Goal: Information Seeking & Learning: Learn about a topic

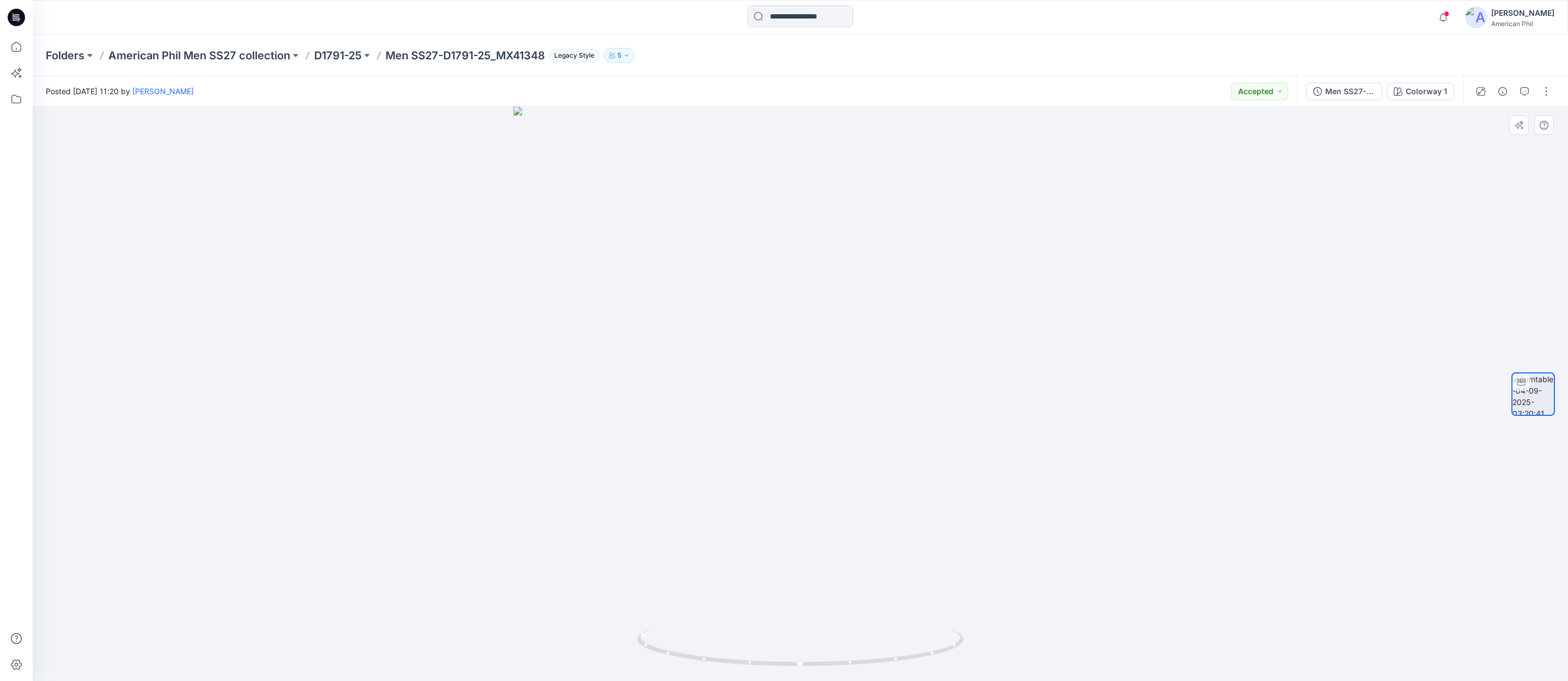
scroll to position [490, 0]
click at [1445, 13] on span at bounding box center [1447, 13] width 6 height 6
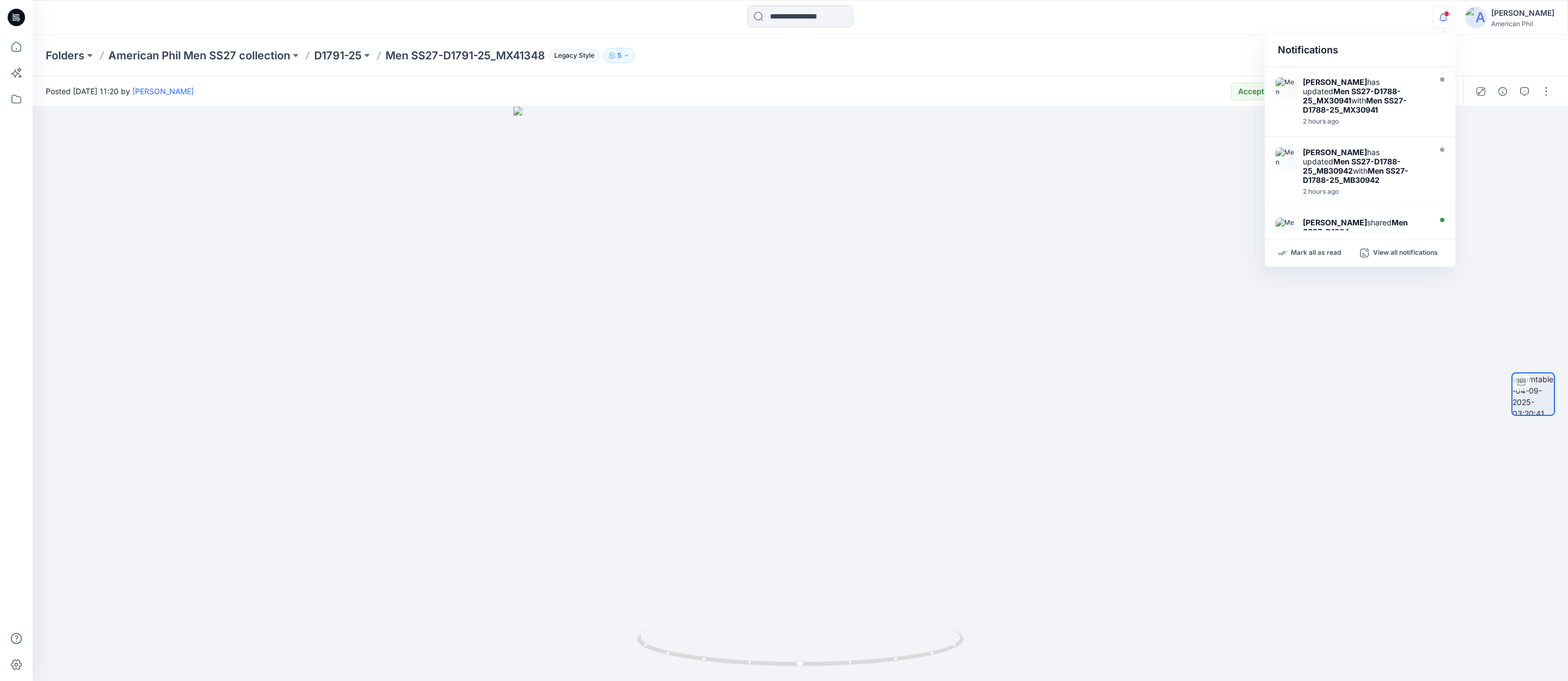
scroll to position [0, 0]
click at [1333, 89] on strong "Men SS27-D1791-25_MX41348" at bounding box center [1351, 92] width 97 height 18
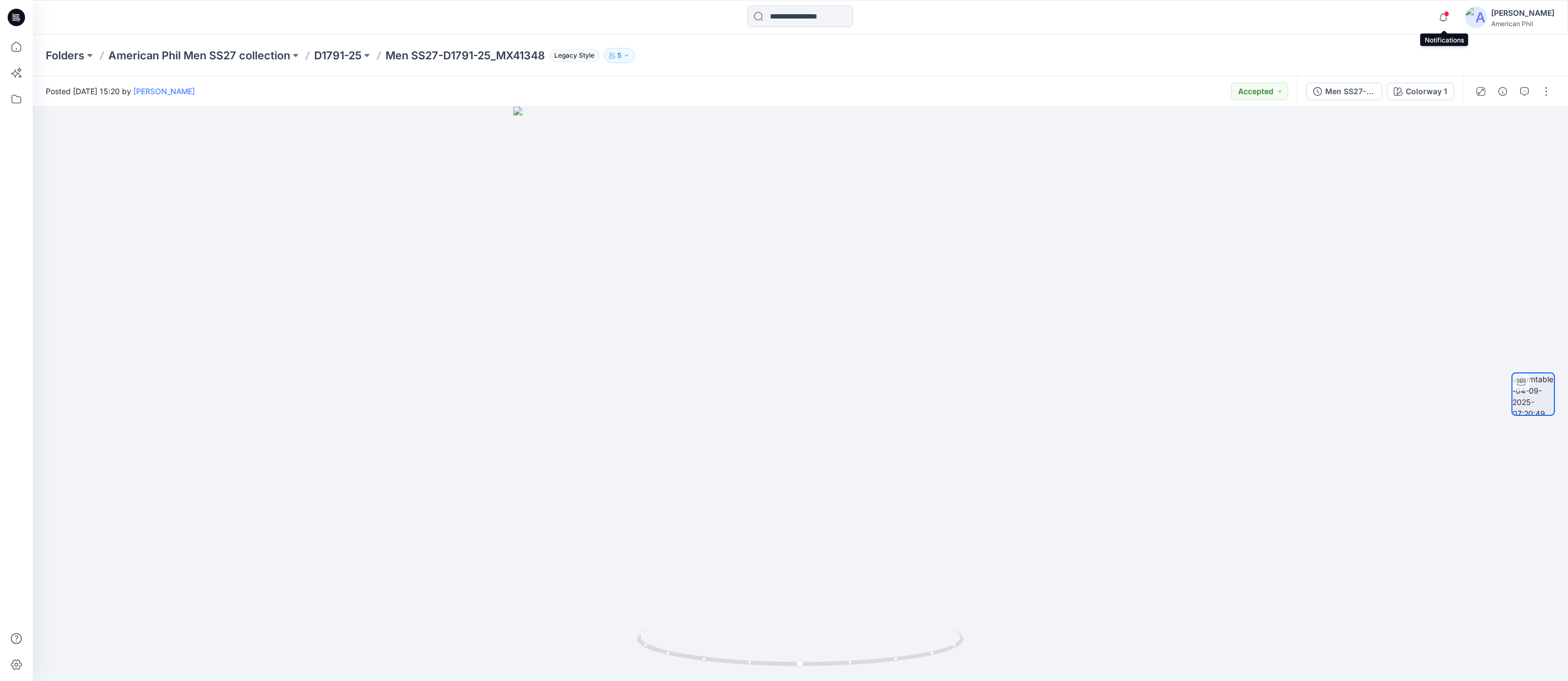
click at [1449, 13] on span at bounding box center [1447, 13] width 6 height 6
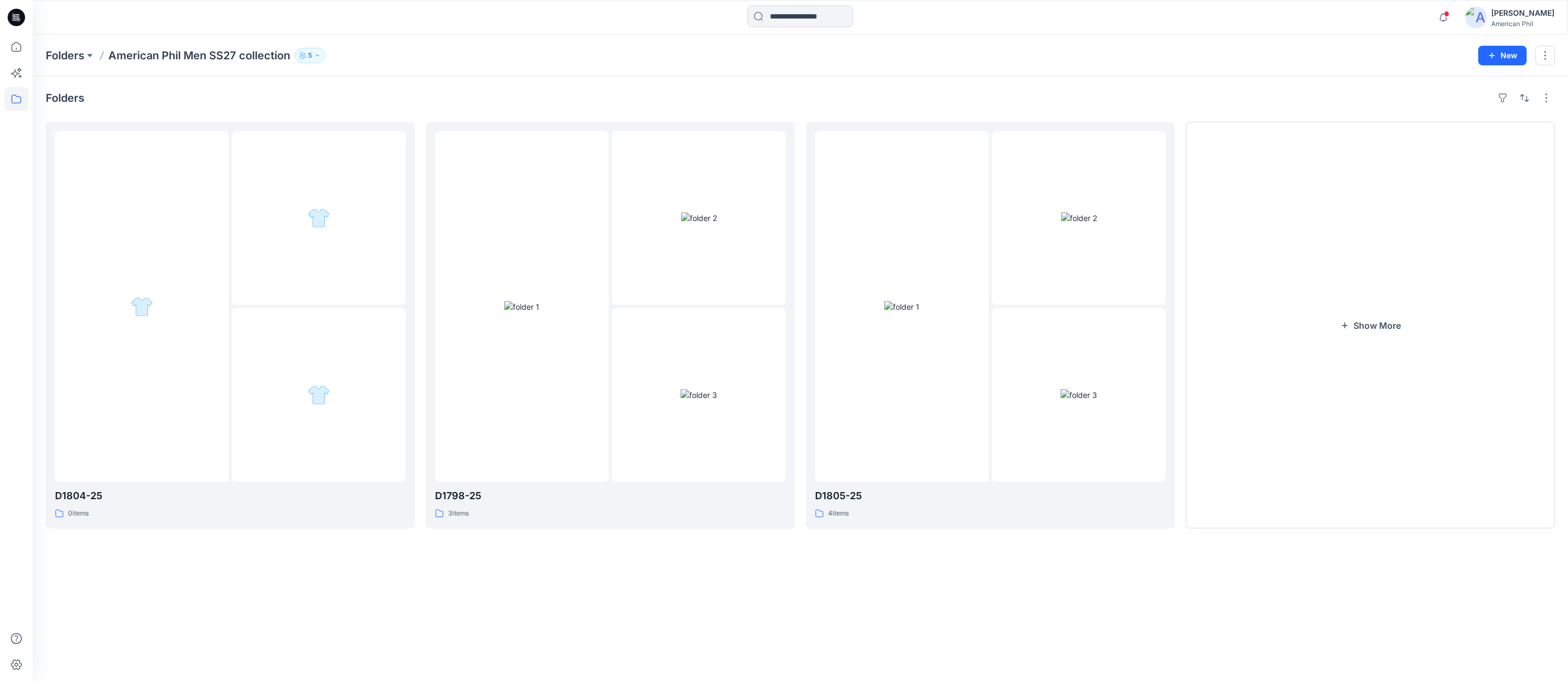
click at [183, 54] on p "American Phil Men SS27 collection" at bounding box center [200, 56] width 182 height 15
click at [183, 59] on p "American Phil Men SS27 collection" at bounding box center [200, 56] width 182 height 15
click at [242, 57] on p "American Phil Men SS27 collection" at bounding box center [200, 56] width 182 height 15
click at [1447, 16] on span at bounding box center [1447, 13] width 6 height 6
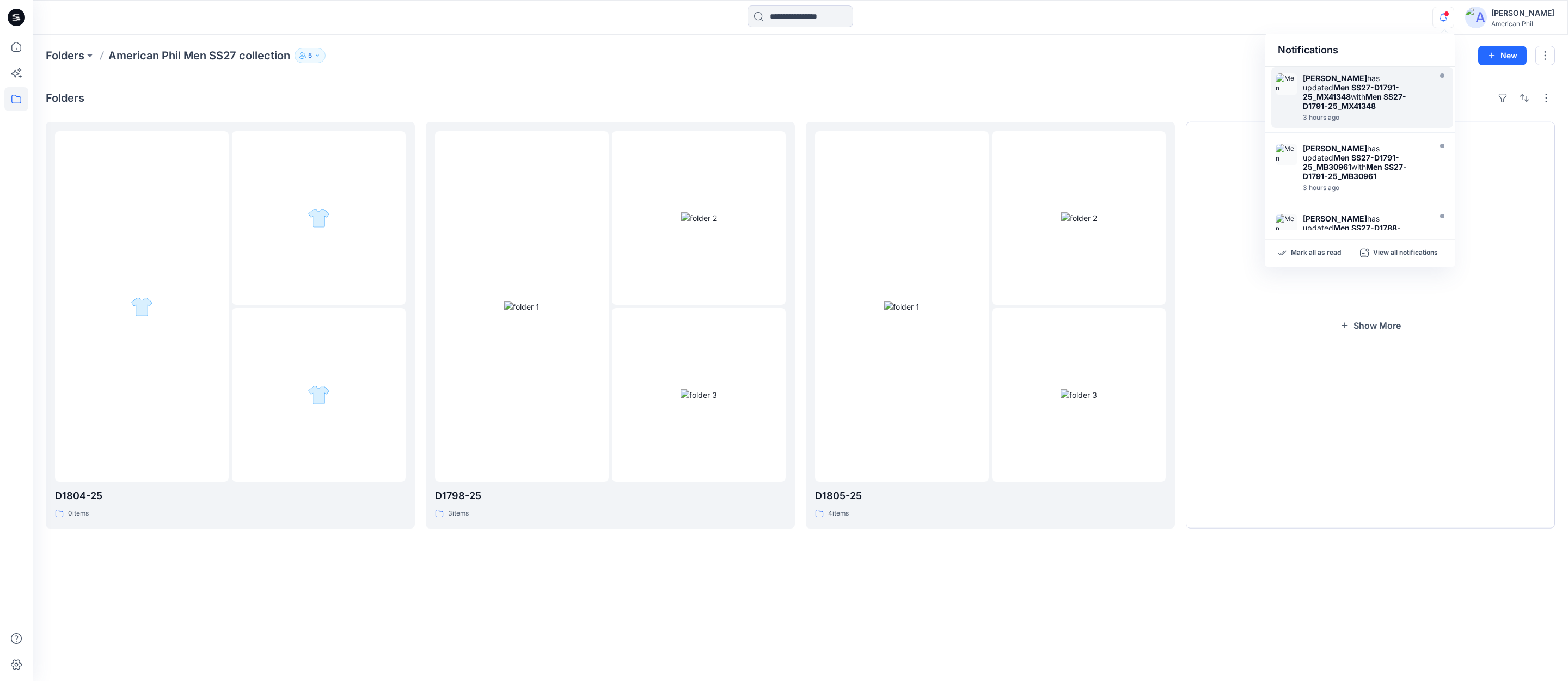
click at [1318, 83] on strong "[PERSON_NAME]" at bounding box center [1335, 78] width 64 height 9
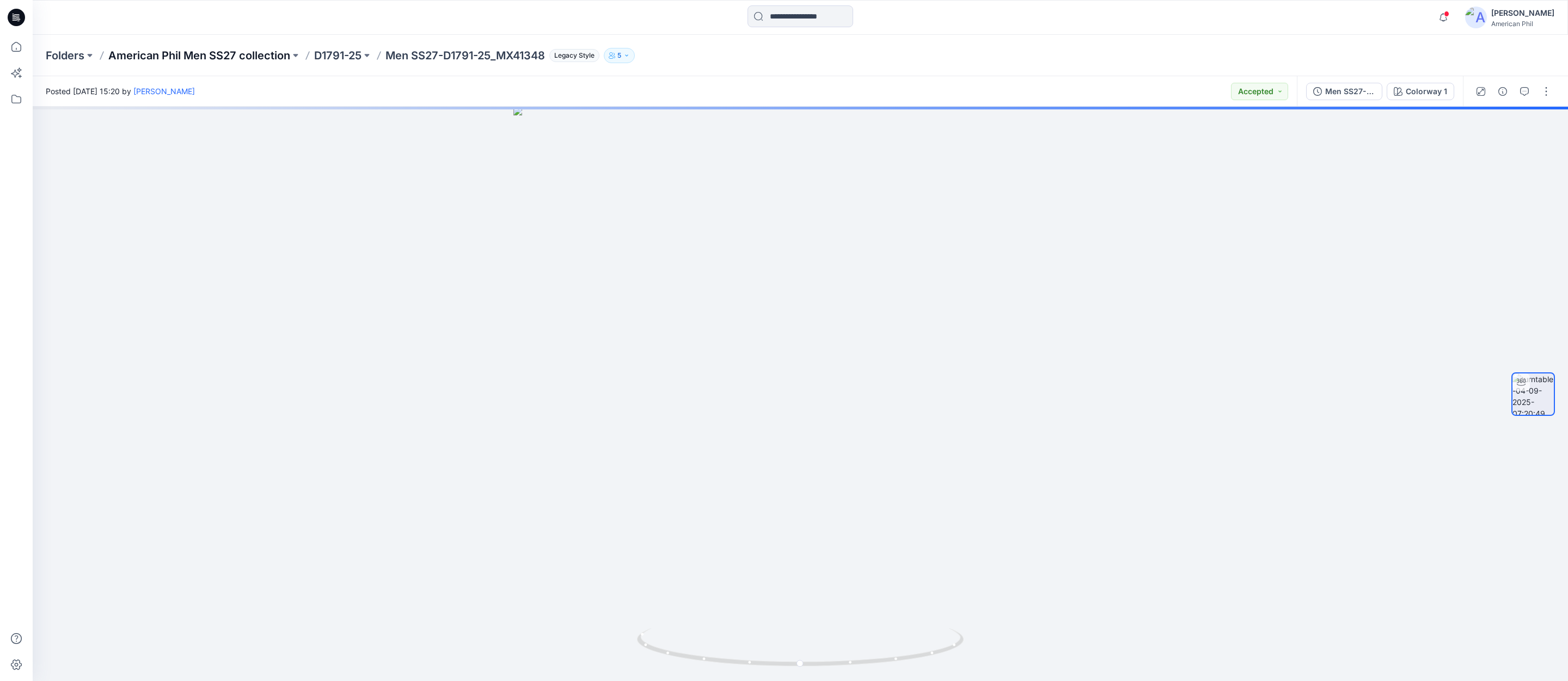
click at [199, 57] on p "American Phil Men SS27 collection" at bounding box center [200, 56] width 182 height 15
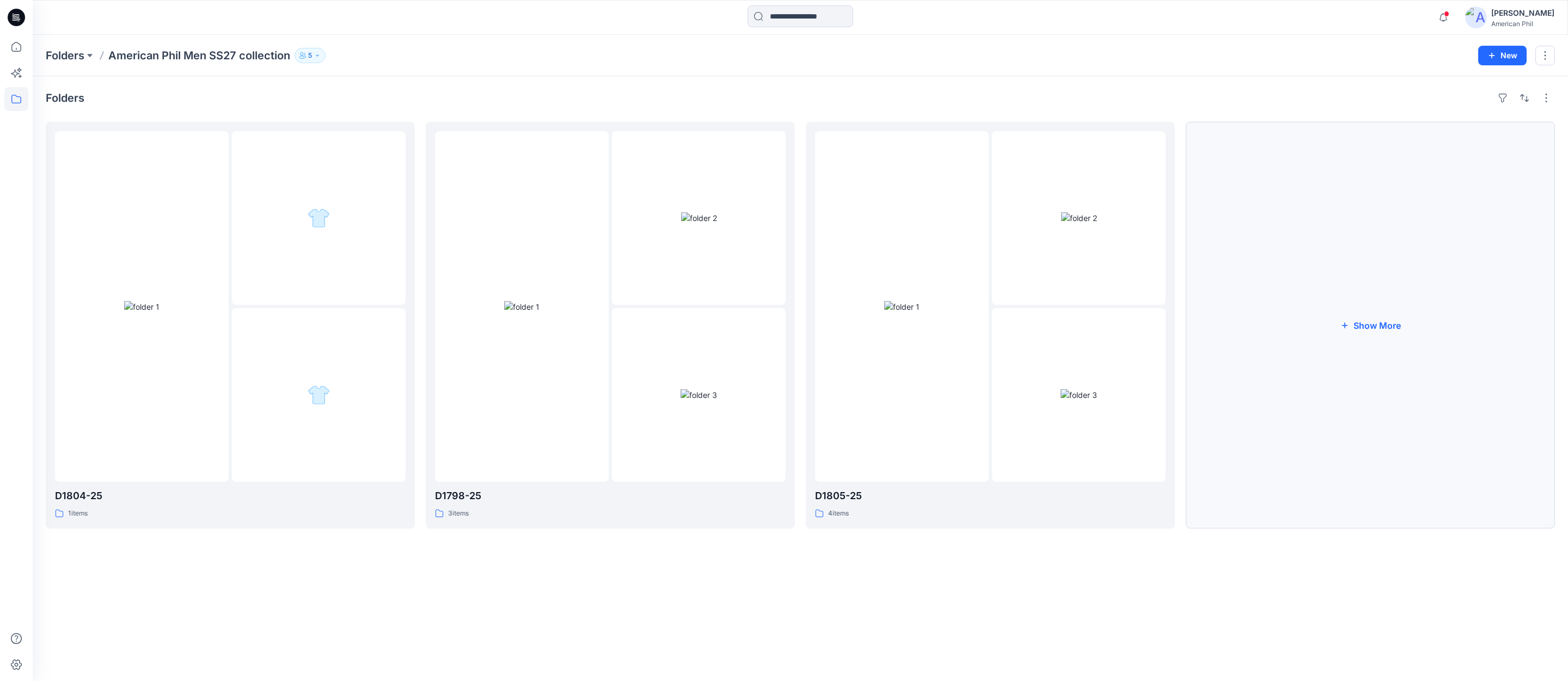
click at [1375, 326] on button "Show More" at bounding box center [1370, 325] width 369 height 407
click at [142, 306] on img at bounding box center [142, 307] width 35 height 11
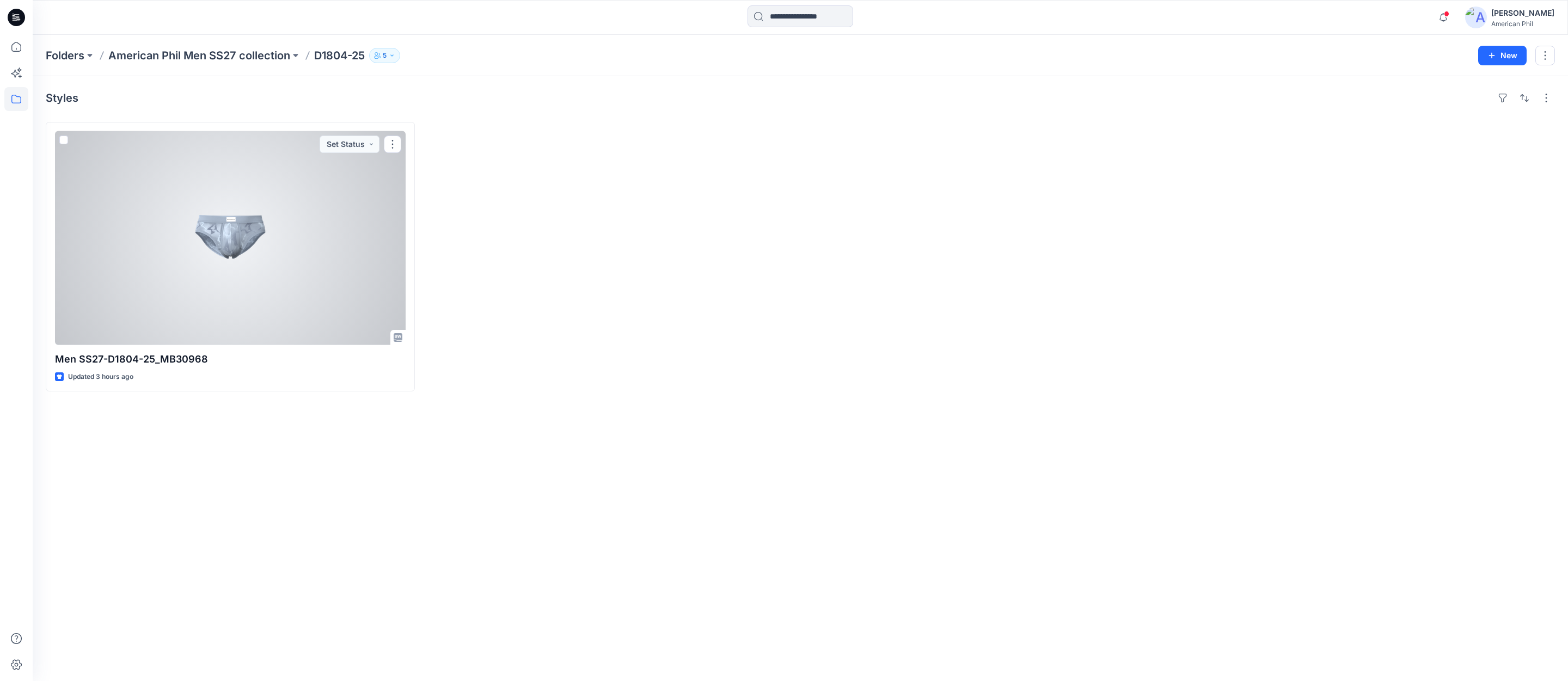
click at [239, 237] on div at bounding box center [230, 238] width 351 height 214
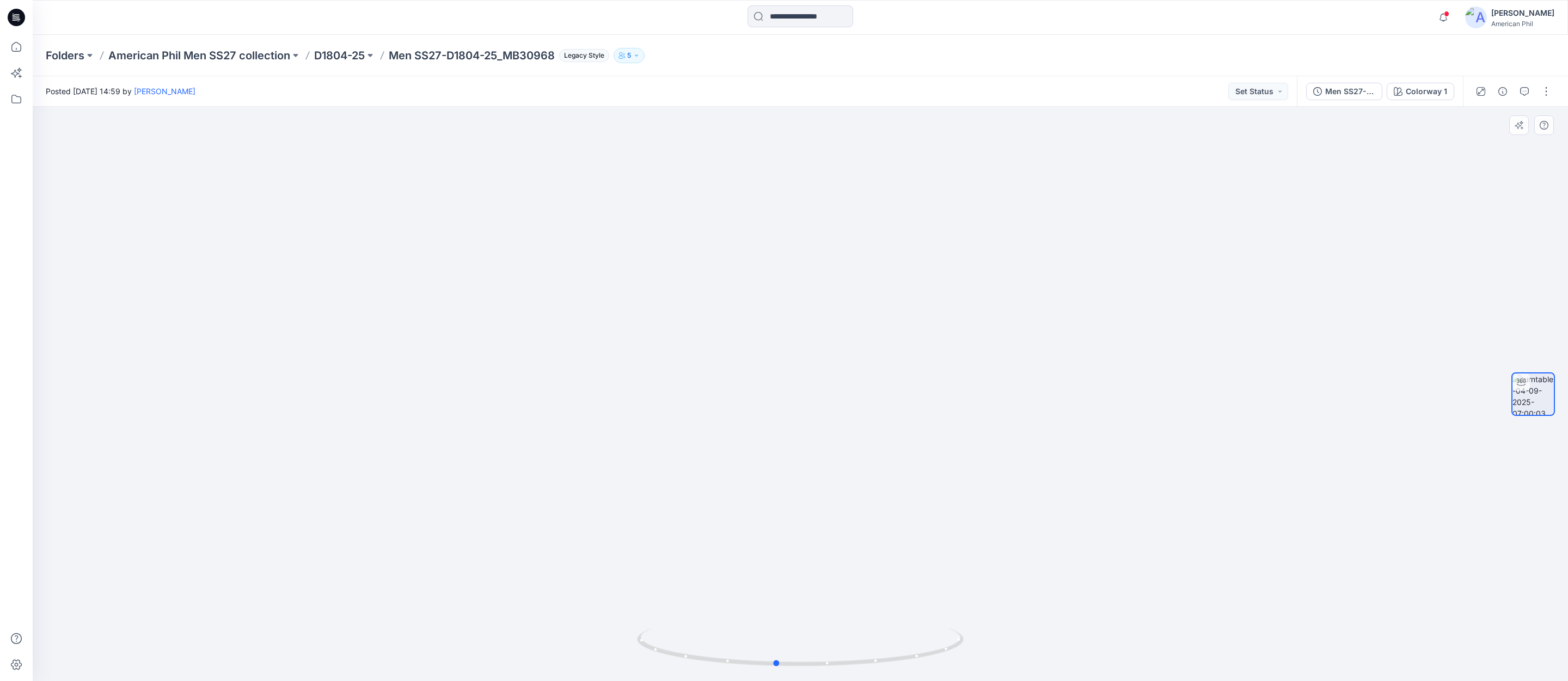
drag, startPoint x: 815, startPoint y: 660, endPoint x: 464, endPoint y: 598, distance: 356.4
click at [464, 598] on div at bounding box center [800, 394] width 1536 height 574
click at [237, 53] on p "American Phil Men SS27 collection" at bounding box center [200, 56] width 182 height 15
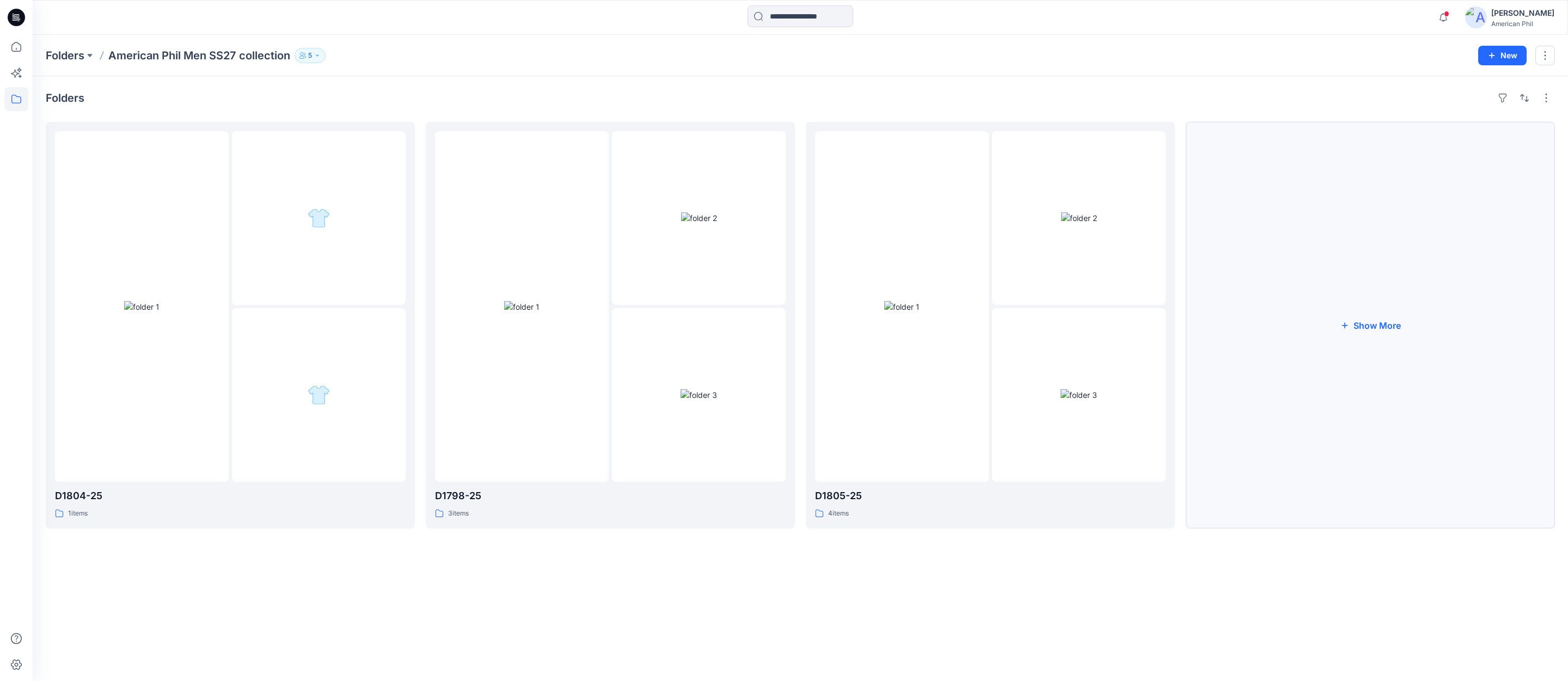
click at [1390, 323] on button "Show More" at bounding box center [1370, 325] width 369 height 407
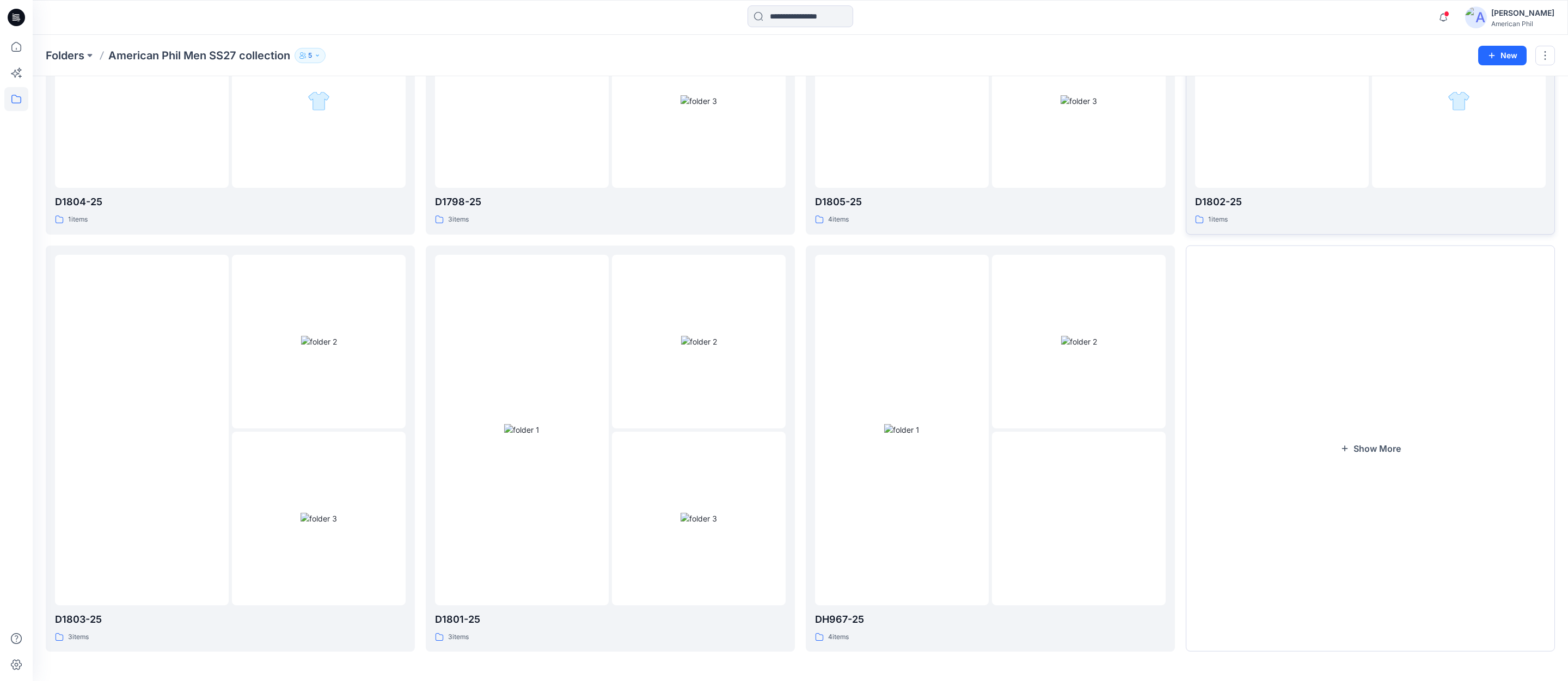
scroll to position [296, 0]
click at [1386, 443] on button "Show More" at bounding box center [1370, 448] width 369 height 407
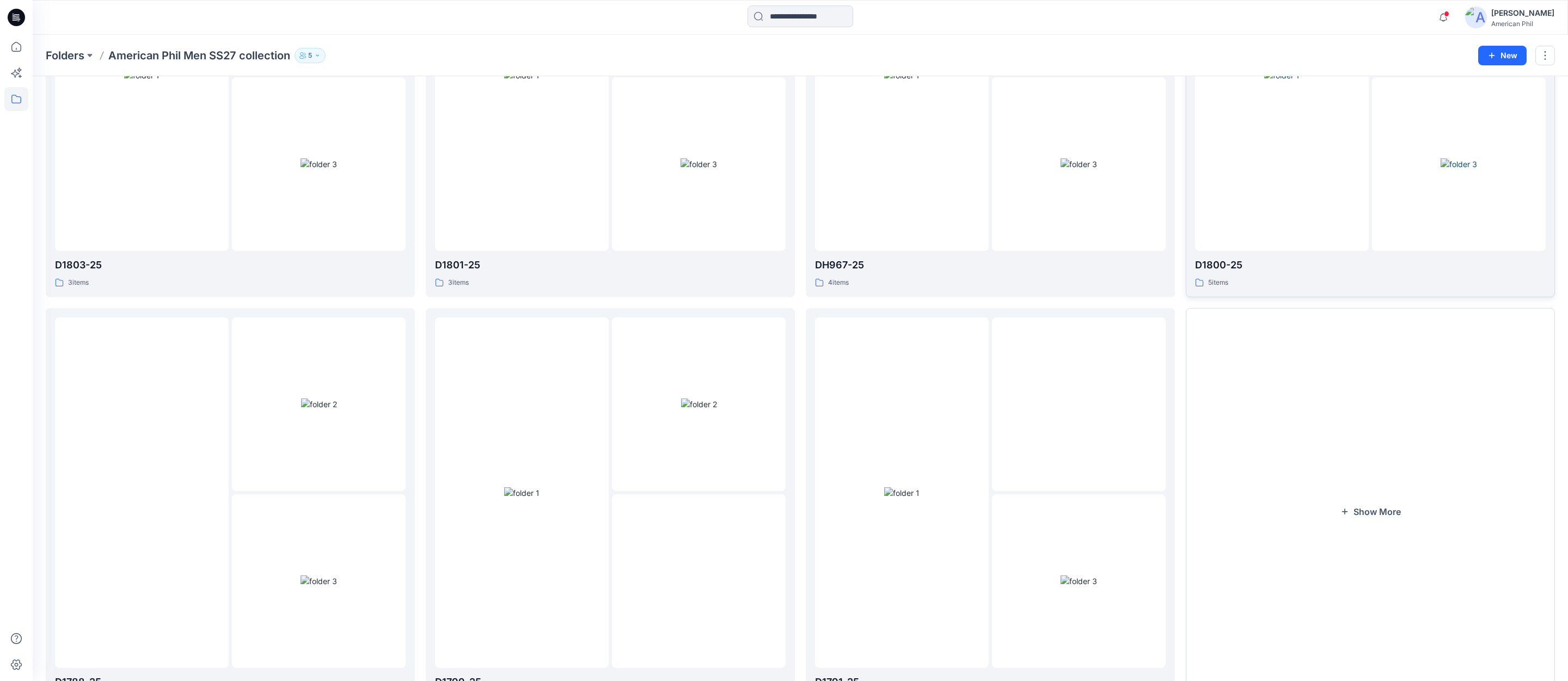
scroll to position [713, 0]
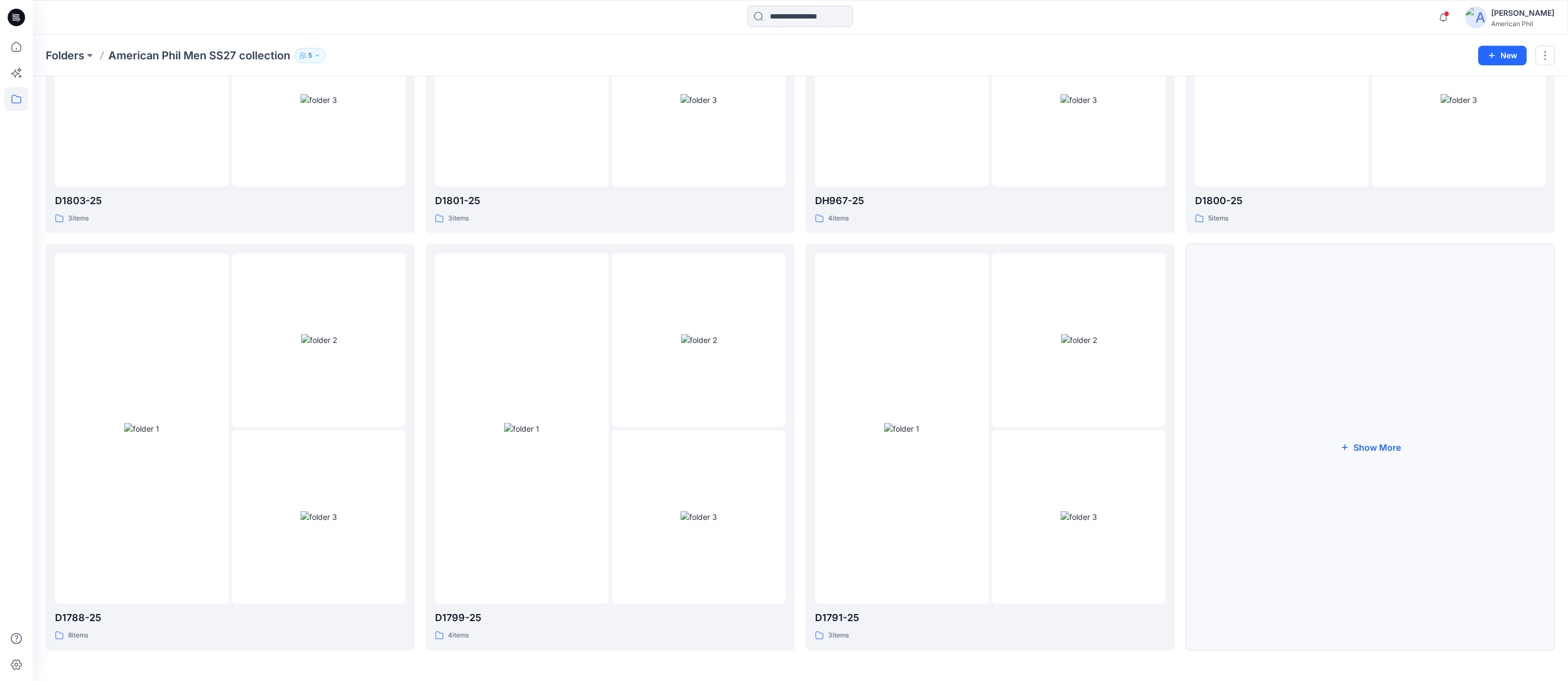
click at [1373, 449] on button "Show More" at bounding box center [1370, 447] width 369 height 407
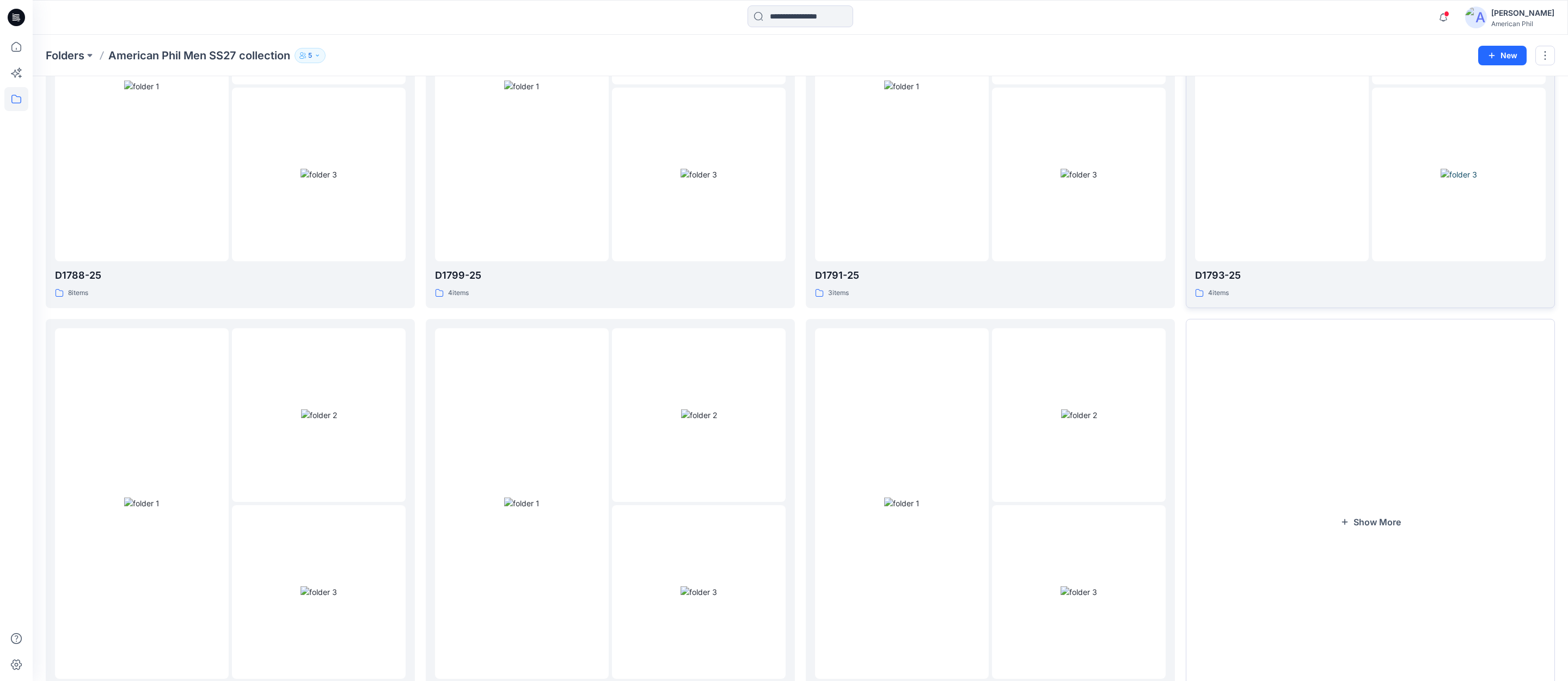
scroll to position [1130, 0]
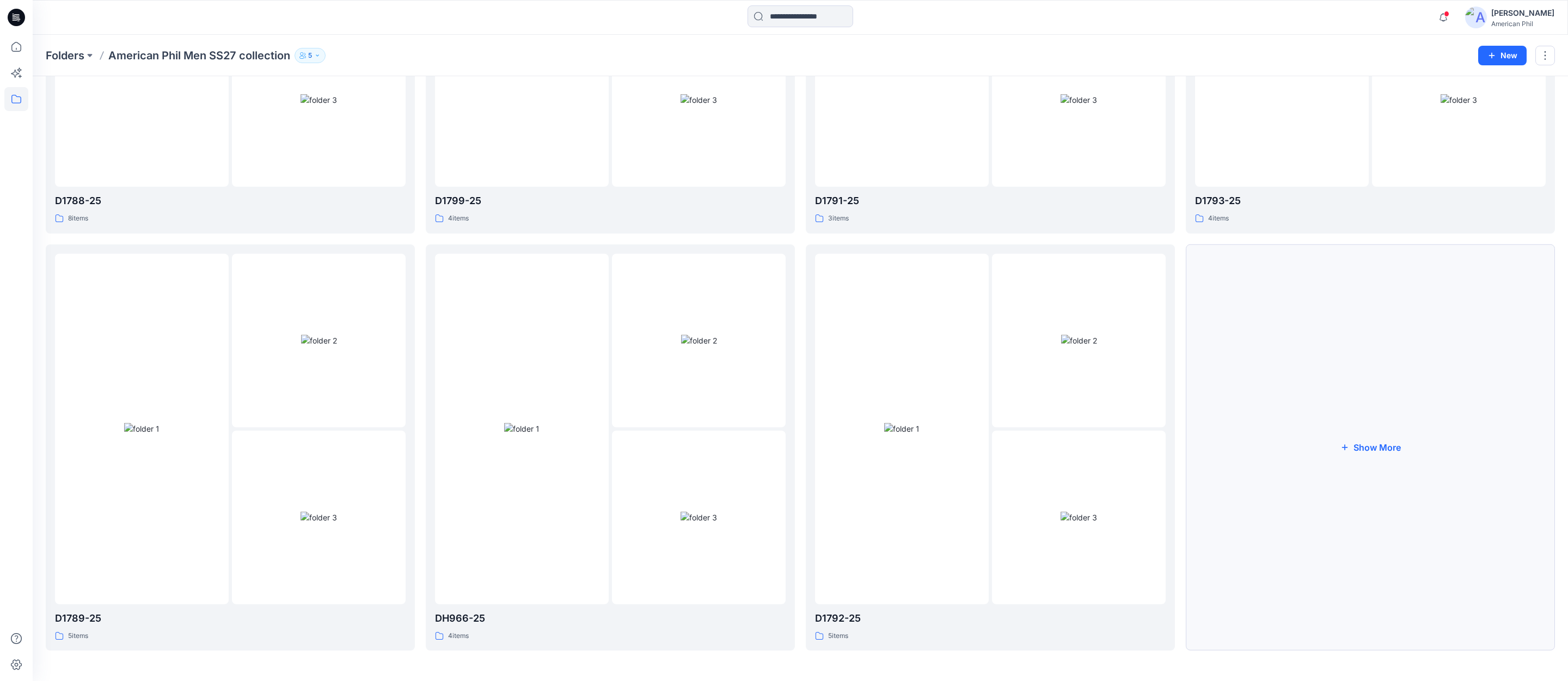
click at [1386, 447] on button "Show More" at bounding box center [1370, 448] width 369 height 407
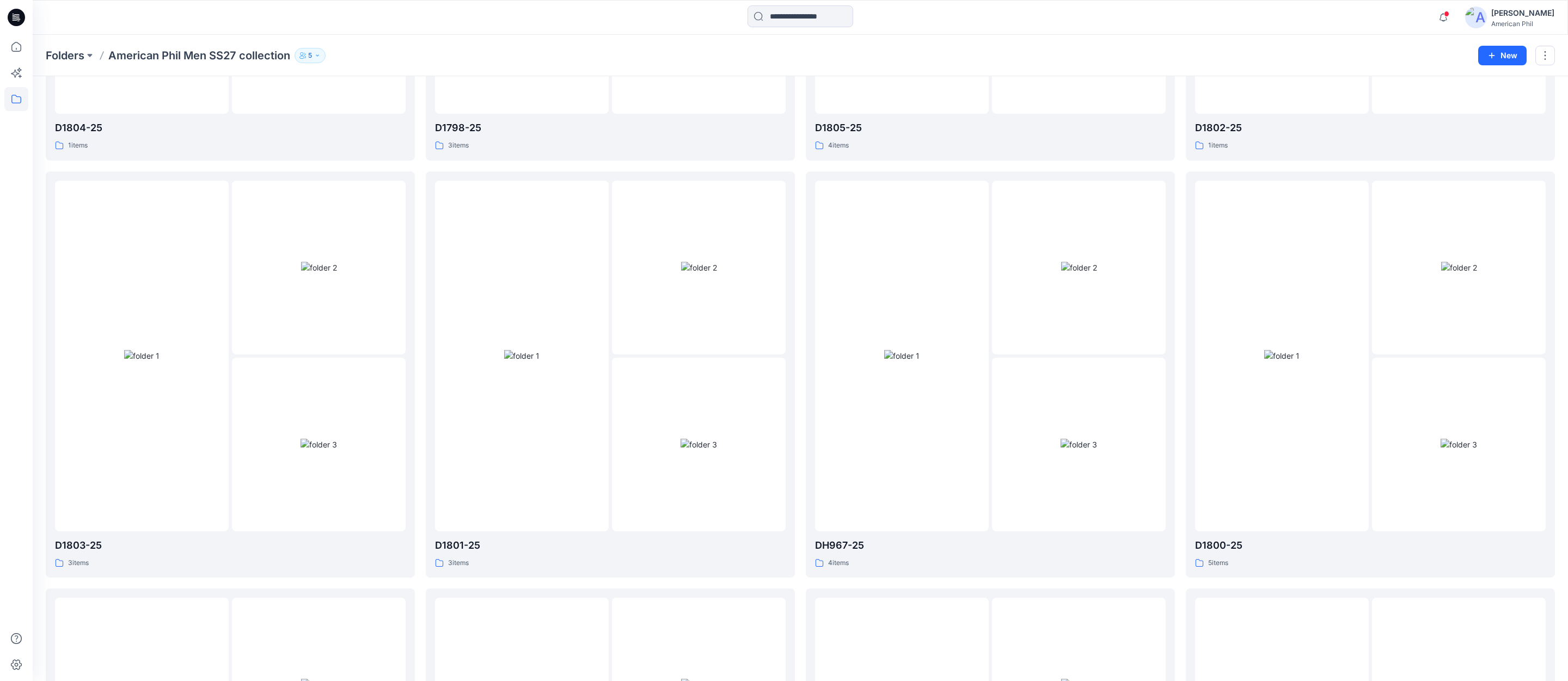
scroll to position [0, 0]
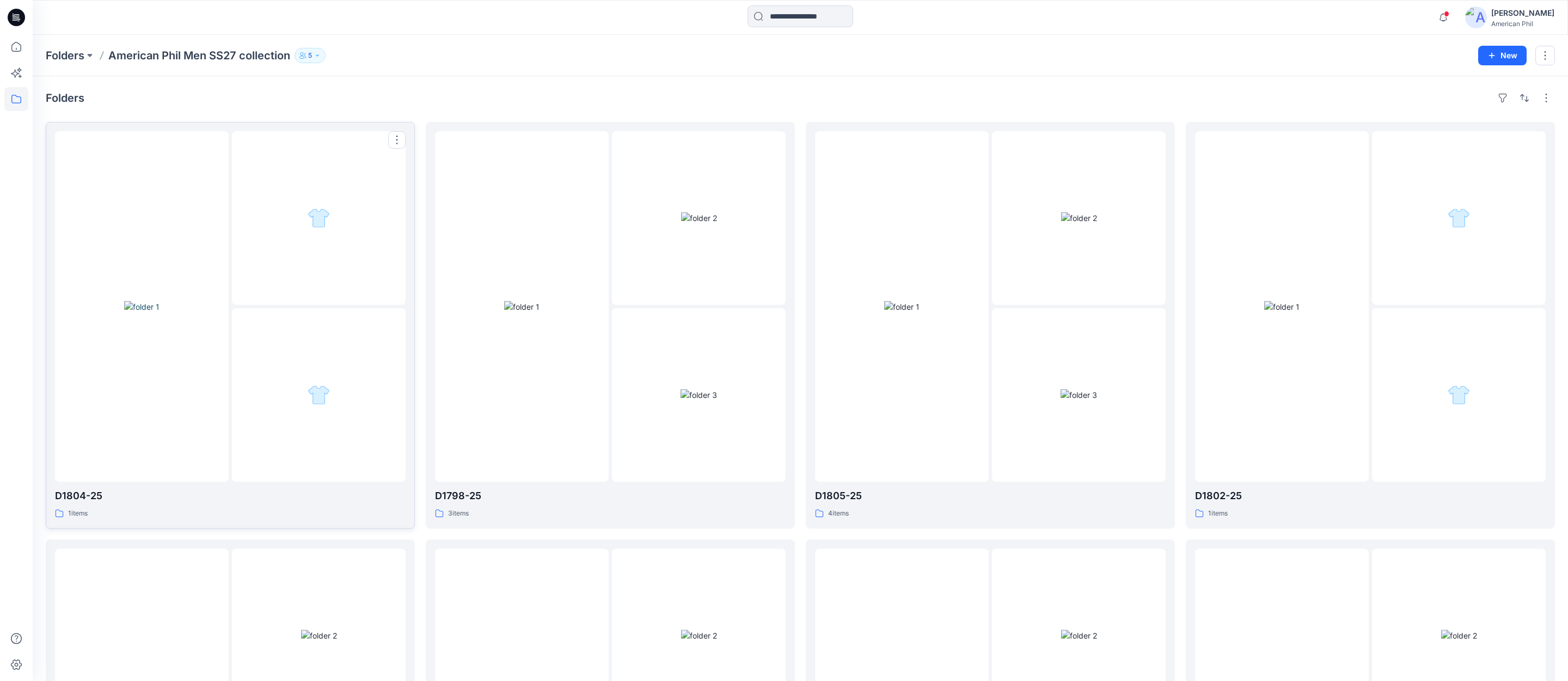
click at [135, 306] on img at bounding box center [142, 307] width 35 height 11
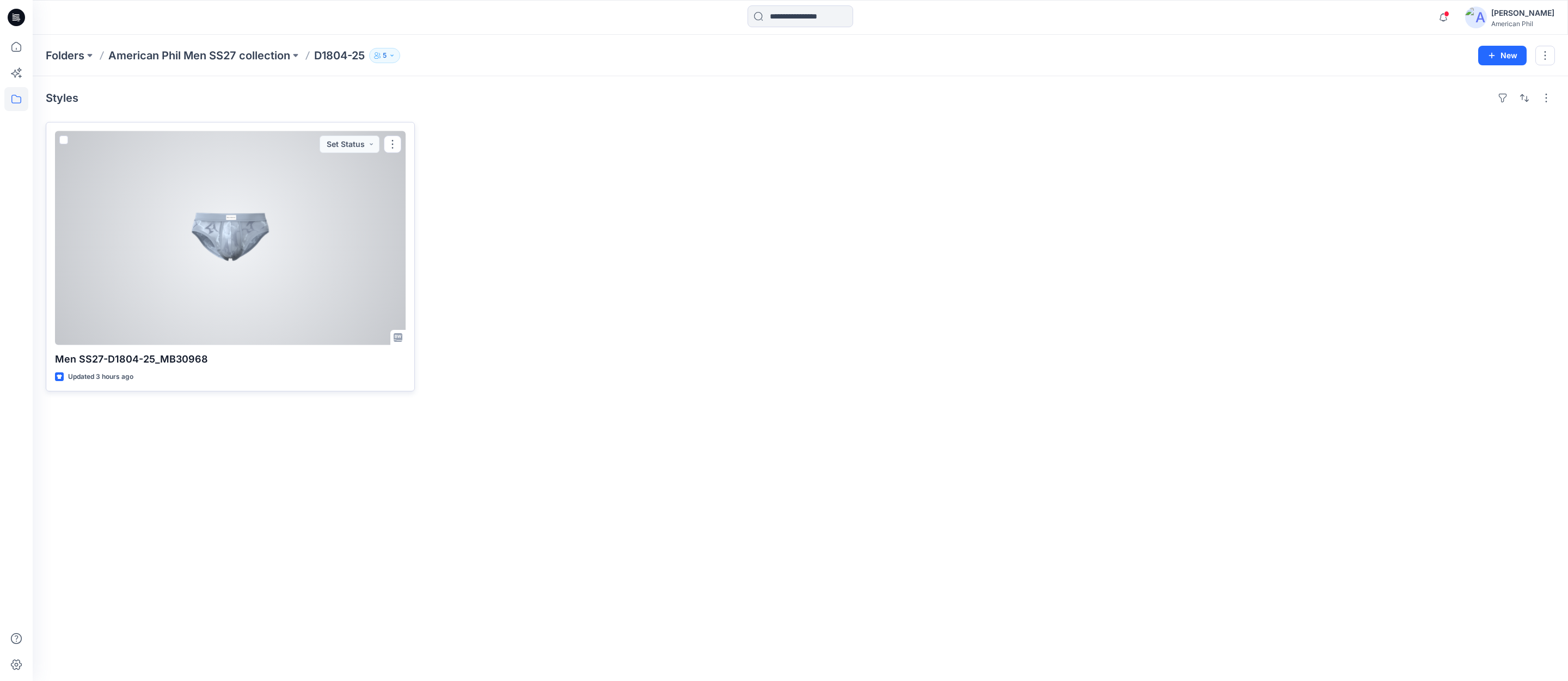
click at [226, 251] on div at bounding box center [230, 238] width 351 height 214
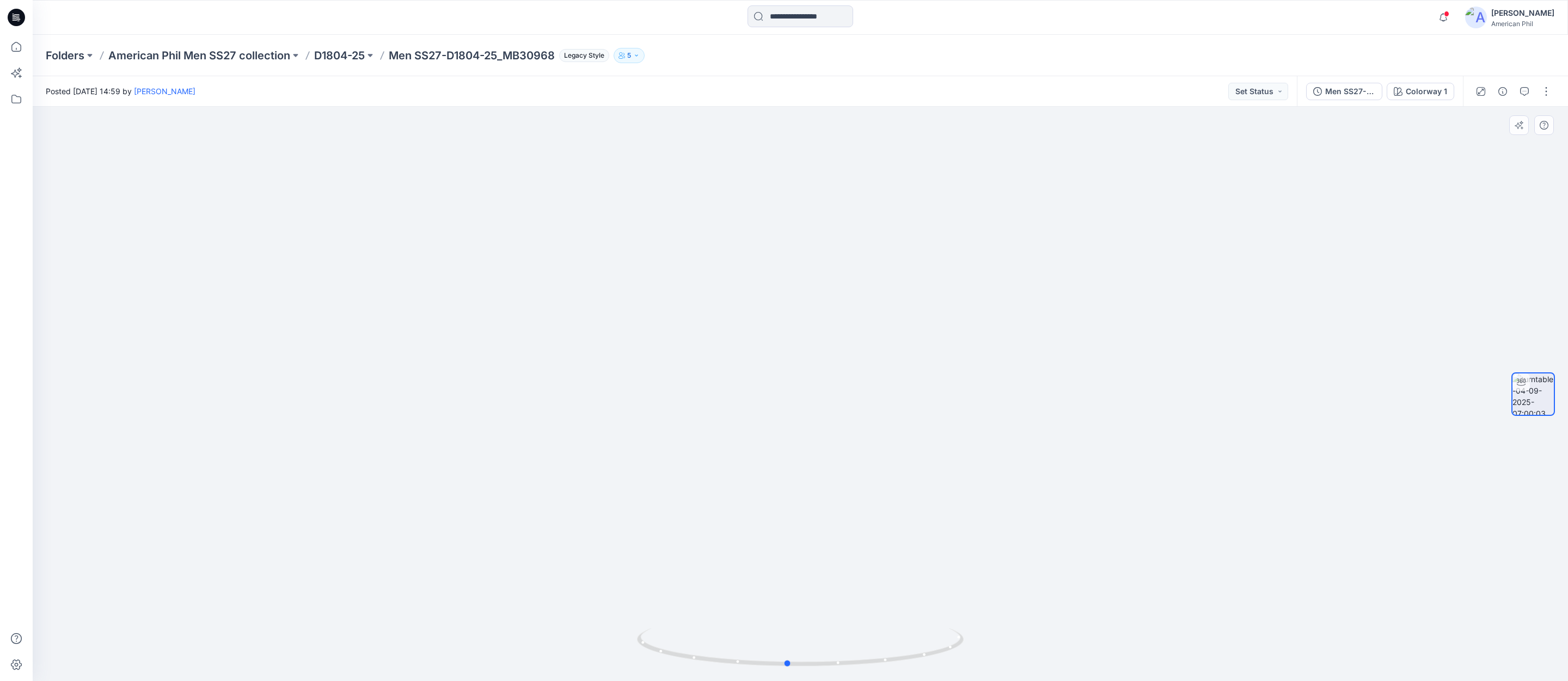
drag, startPoint x: 759, startPoint y: 655, endPoint x: 736, endPoint y: 618, distance: 43.6
click at [736, 618] on div at bounding box center [800, 394] width 1536 height 574
drag, startPoint x: 764, startPoint y: 646, endPoint x: 705, endPoint y: 641, distance: 59.2
click at [705, 641] on icon at bounding box center [801, 649] width 329 height 41
drag, startPoint x: 960, startPoint y: 641, endPoint x: 995, endPoint y: 638, distance: 35.1
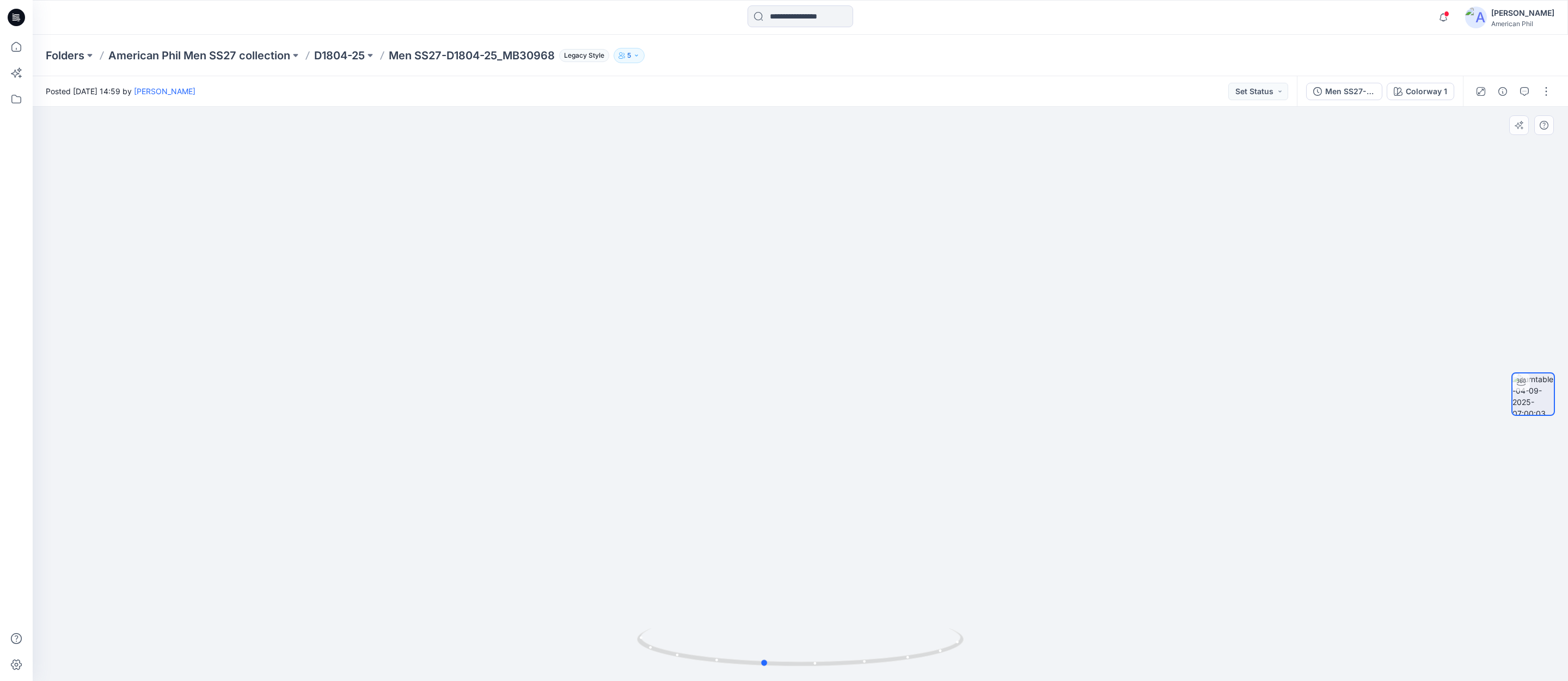
click at [995, 638] on div at bounding box center [800, 394] width 1536 height 574
drag, startPoint x: 943, startPoint y: 641, endPoint x: 849, endPoint y: 632, distance: 94.4
click at [849, 632] on icon at bounding box center [801, 649] width 329 height 41
drag, startPoint x: 811, startPoint y: 636, endPoint x: 795, endPoint y: 641, distance: 16.8
click at [797, 641] on icon at bounding box center [801, 649] width 329 height 41
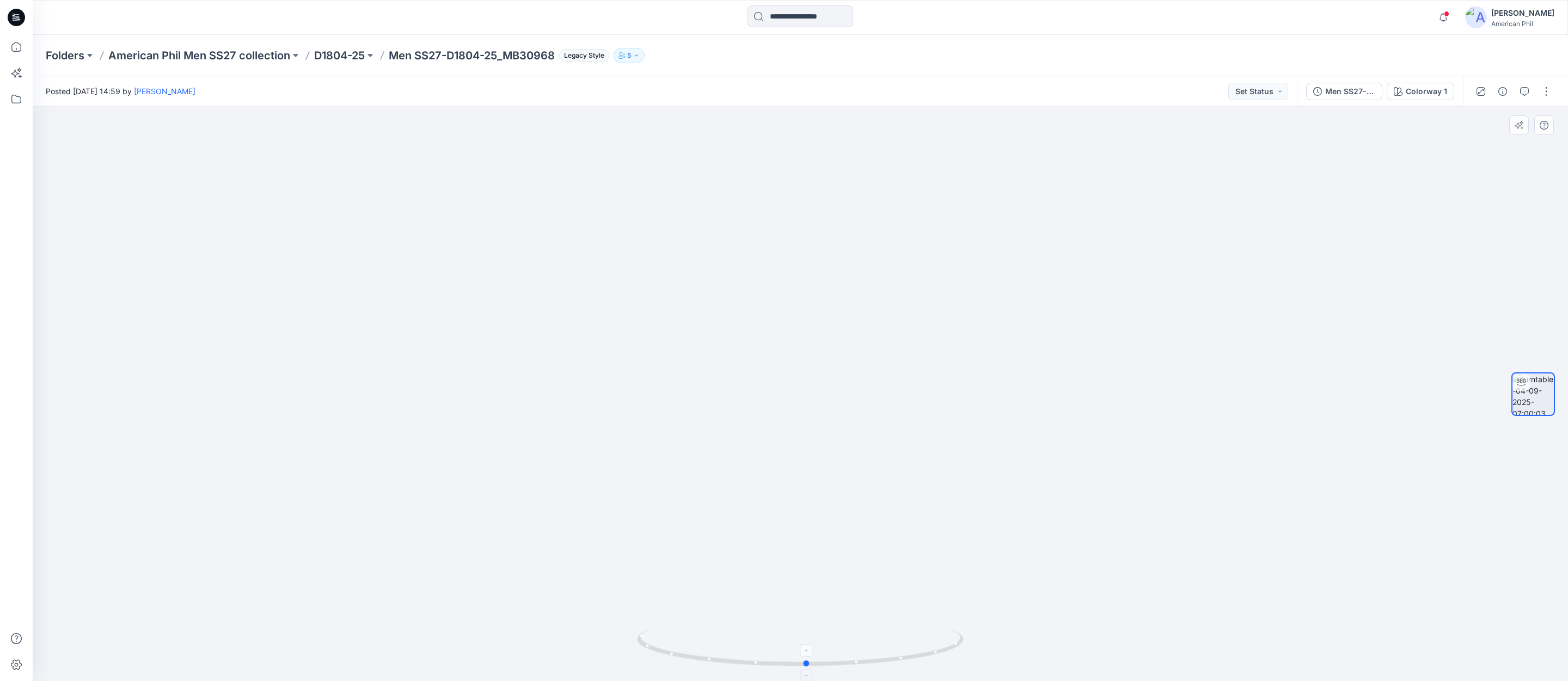
drag, startPoint x: 766, startPoint y: 632, endPoint x: 918, endPoint y: 635, distance: 152.0
click at [918, 635] on icon at bounding box center [801, 649] width 329 height 41
drag, startPoint x: 898, startPoint y: 634, endPoint x: 855, endPoint y: 624, distance: 44.1
click at [855, 624] on div at bounding box center [800, 394] width 1536 height 574
